Goal: Information Seeking & Learning: Learn about a topic

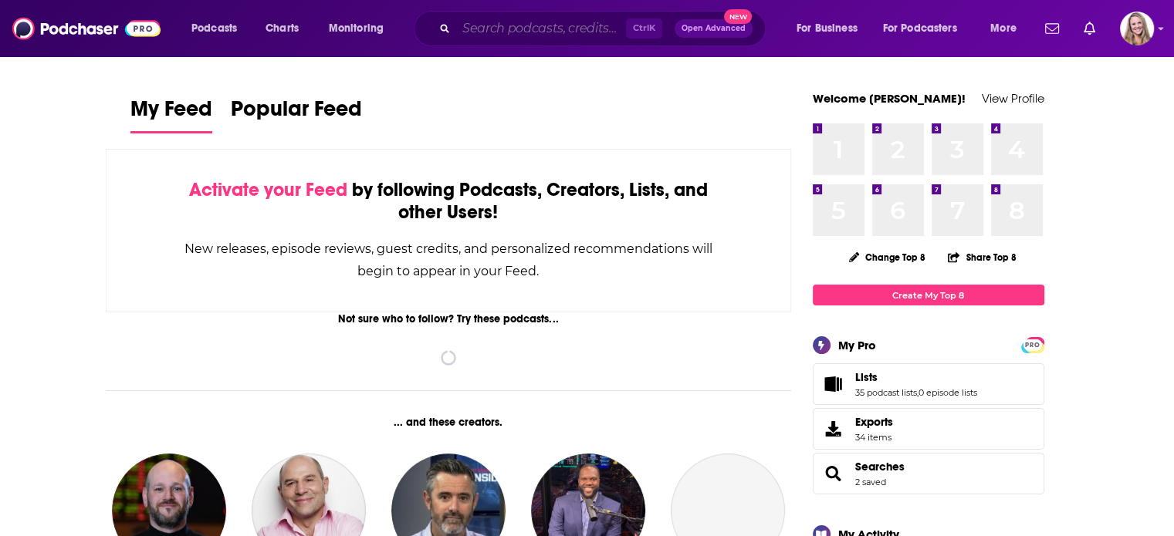
click at [465, 36] on input "Search podcasts, credits, & more..." at bounding box center [541, 28] width 170 height 25
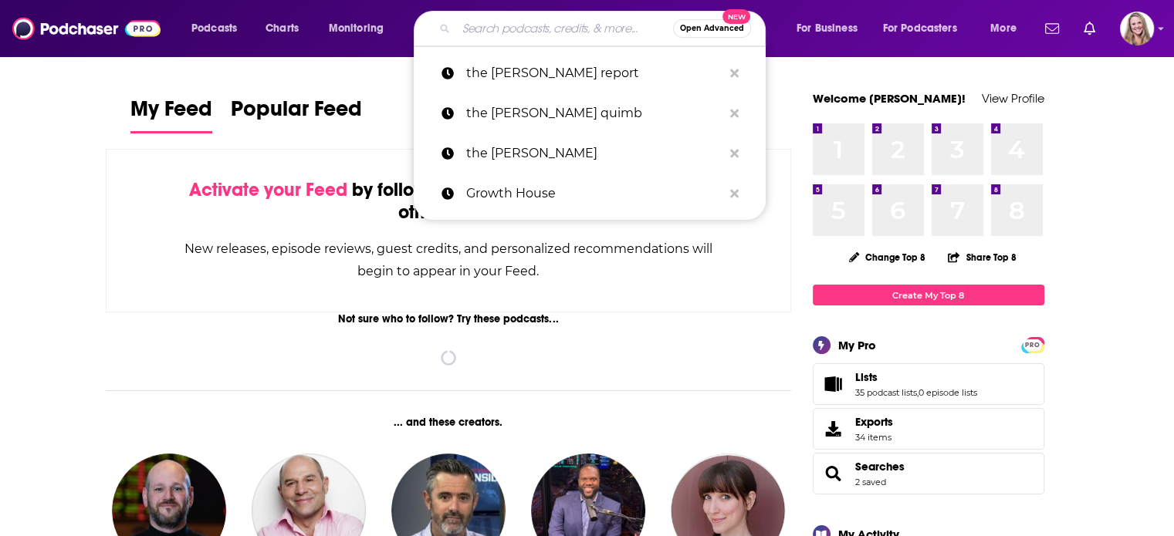
paste input "THE ADVISOR WITH [PERSON_NAME]"
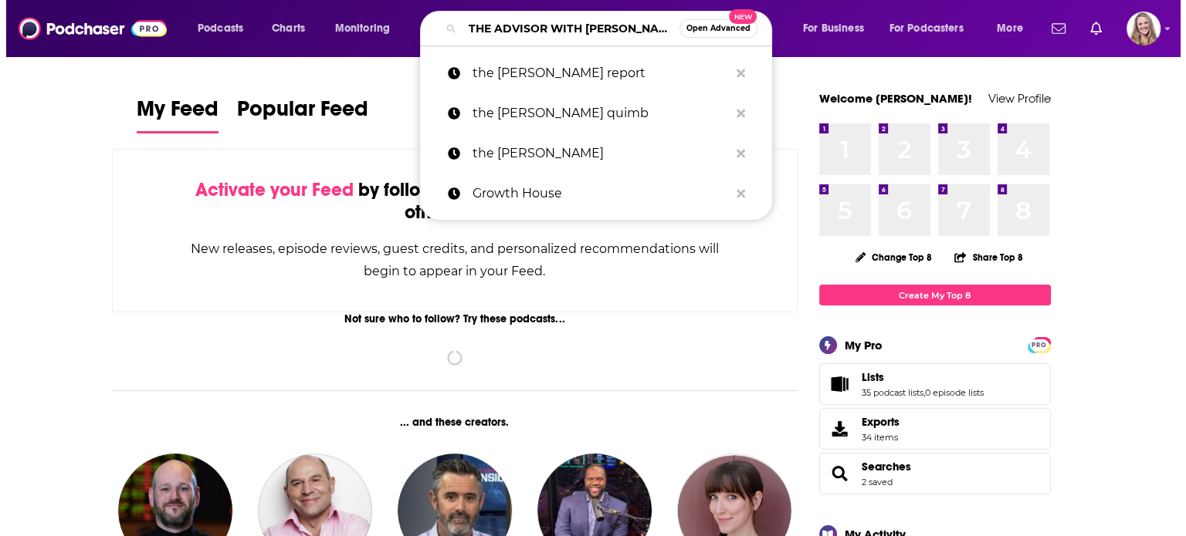
scroll to position [0, 44]
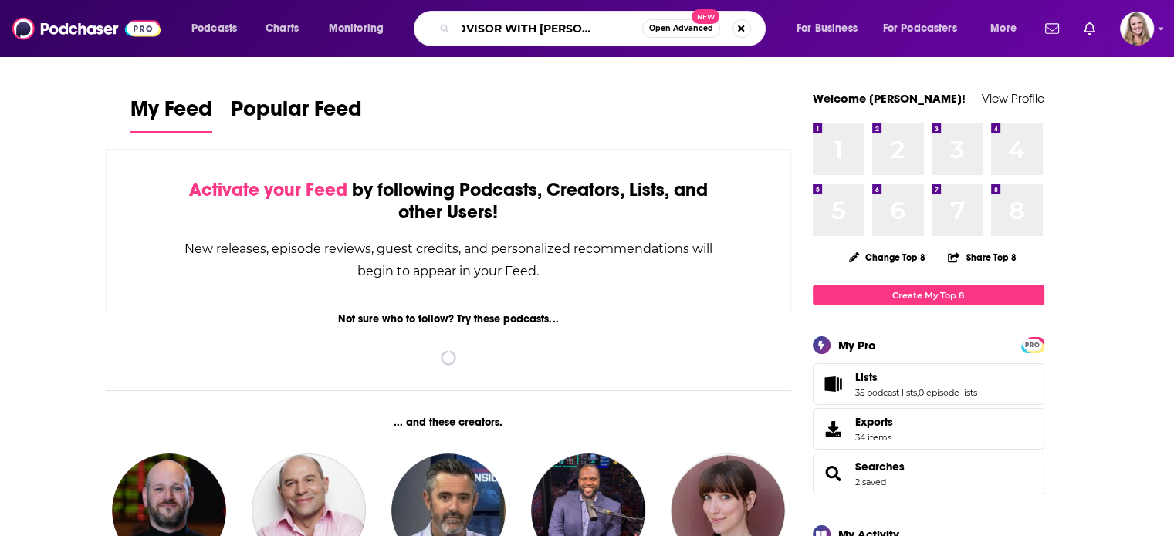
type input "THE ADVISOR WITH [PERSON_NAME]"
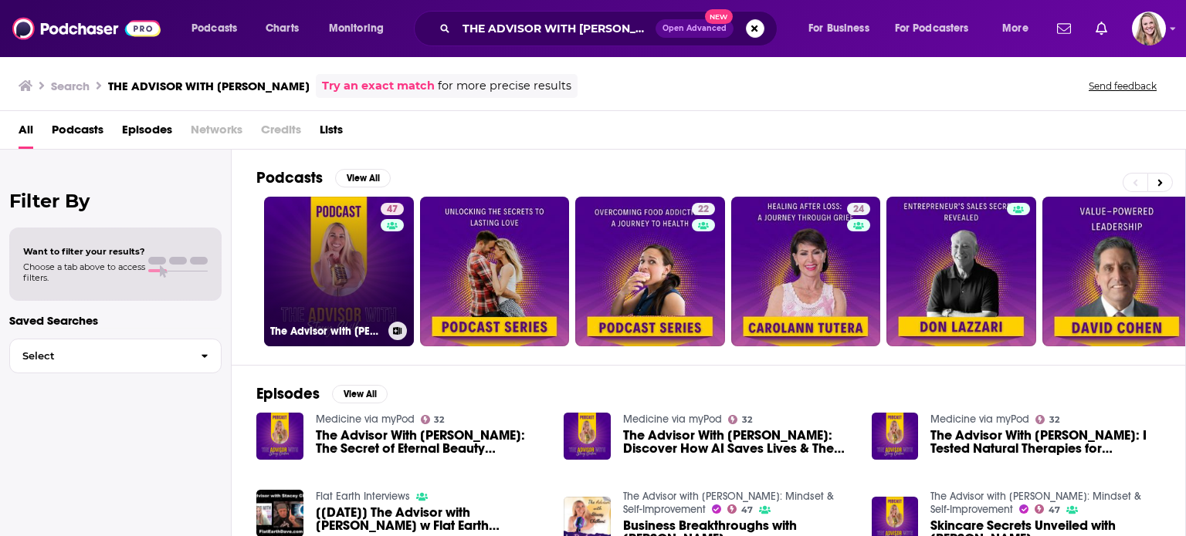
click at [375, 246] on link "47 The Advisor with [PERSON_NAME]: Mindset & Self-Improvement" at bounding box center [339, 272] width 150 height 150
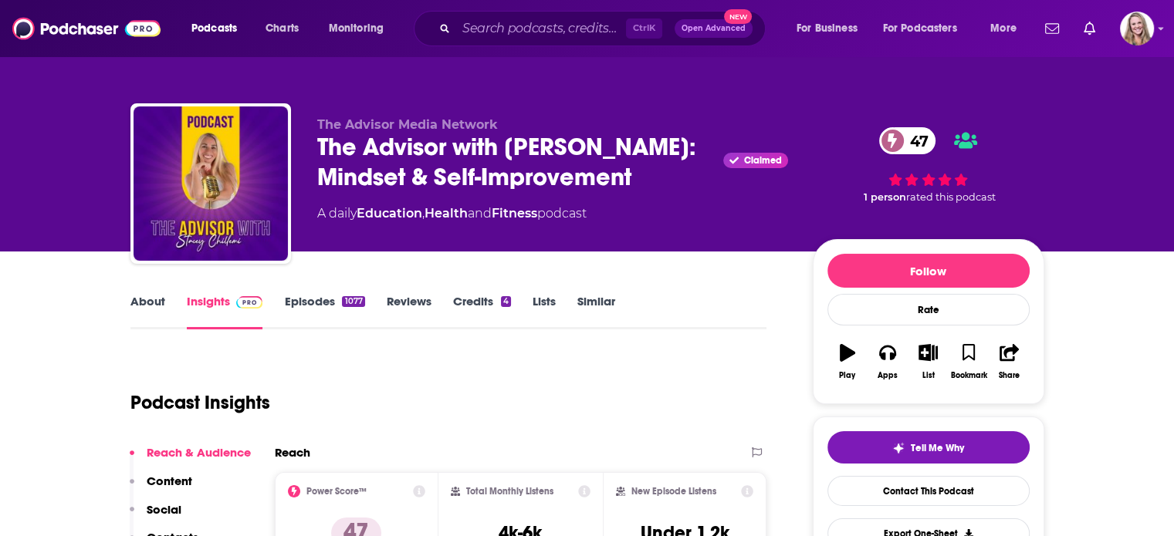
click at [144, 296] on link "About" at bounding box center [147, 312] width 35 height 36
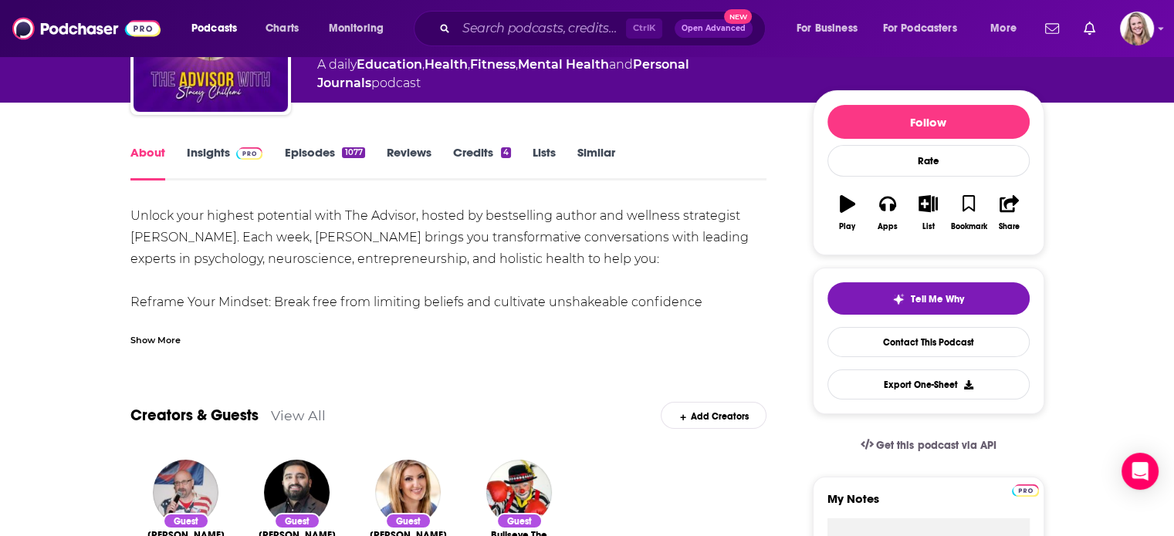
scroll to position [154, 0]
